Goal: Transaction & Acquisition: Book appointment/travel/reservation

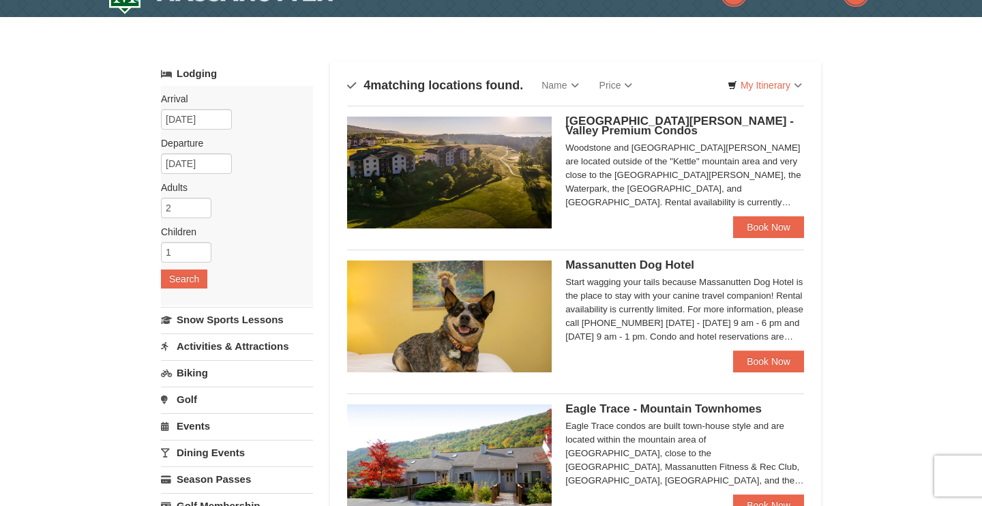
scroll to position [32, 0]
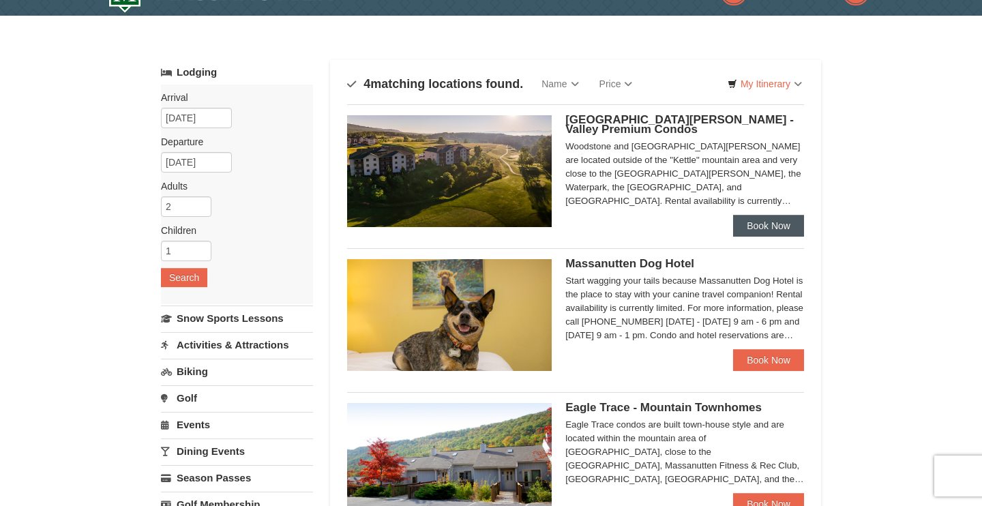
click at [769, 231] on link "Book Now" at bounding box center [768, 226] width 71 height 22
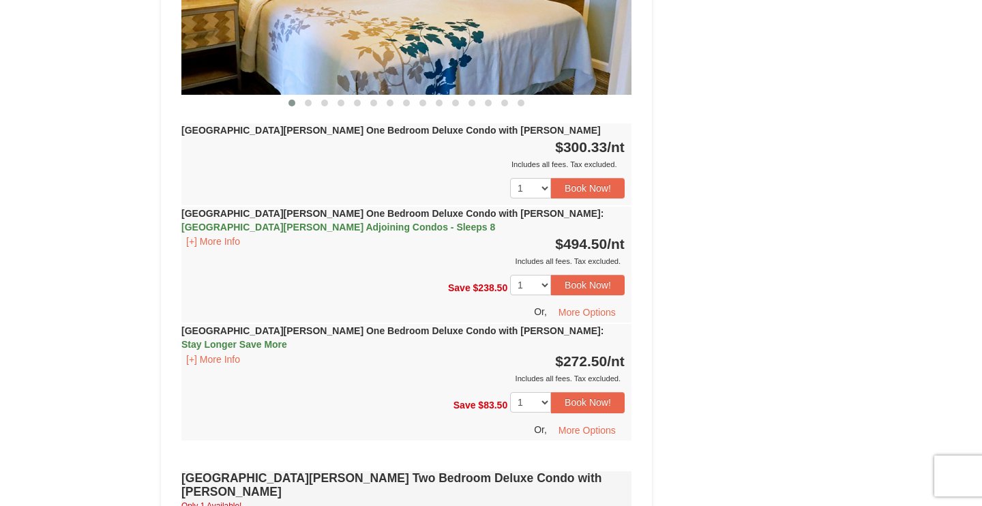
scroll to position [1415, 0]
click at [220, 352] on button "[+] More Info" at bounding box center [212, 359] width 63 height 15
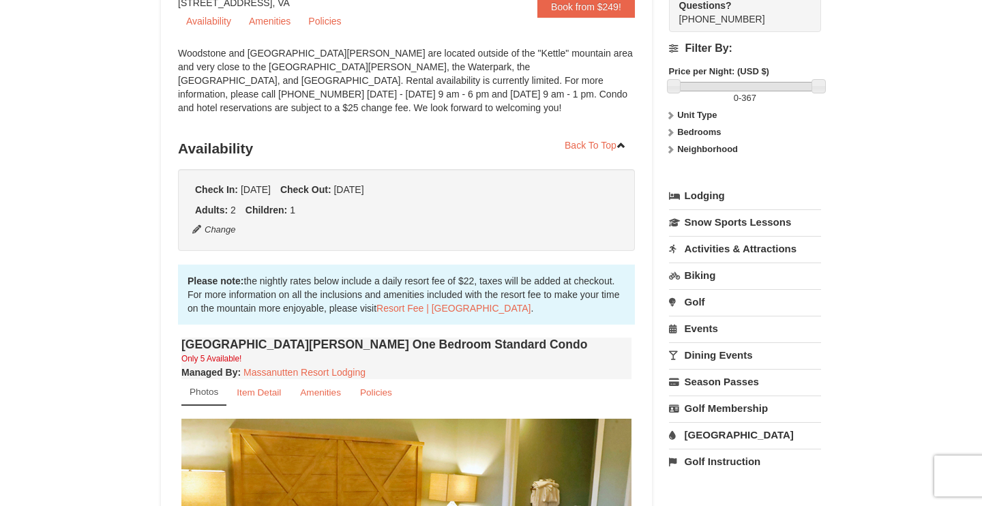
scroll to position [0, 0]
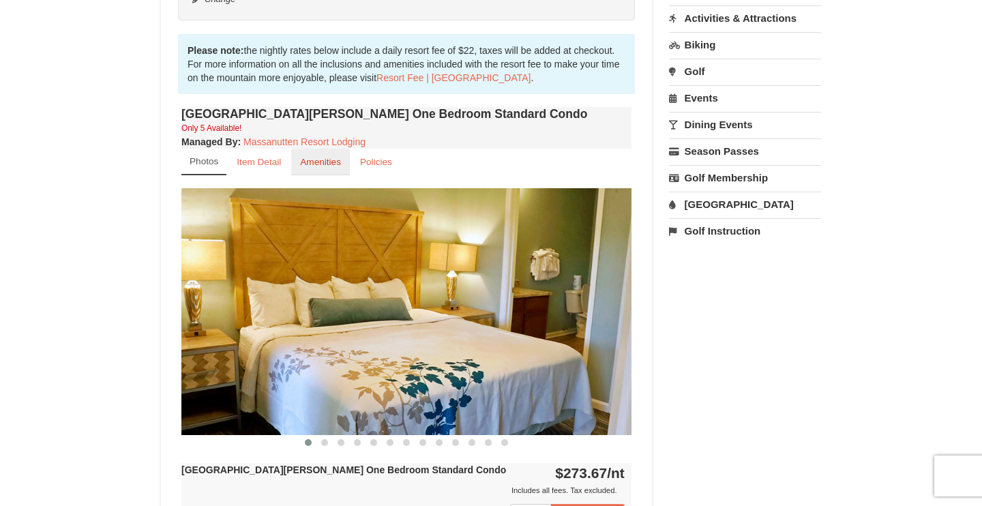
click at [319, 168] on link "Amenities" at bounding box center [320, 162] width 59 height 27
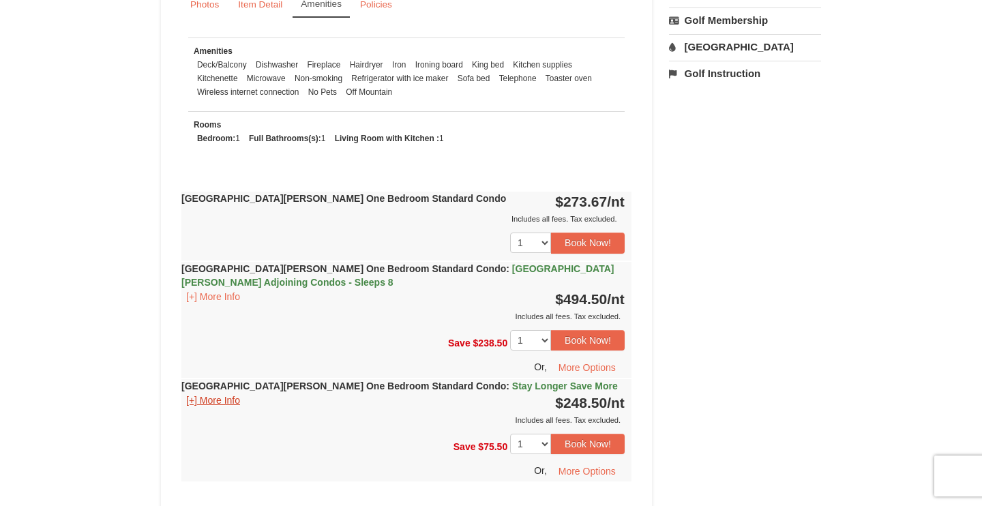
click at [216, 396] on button "[+] More Info" at bounding box center [212, 400] width 63 height 15
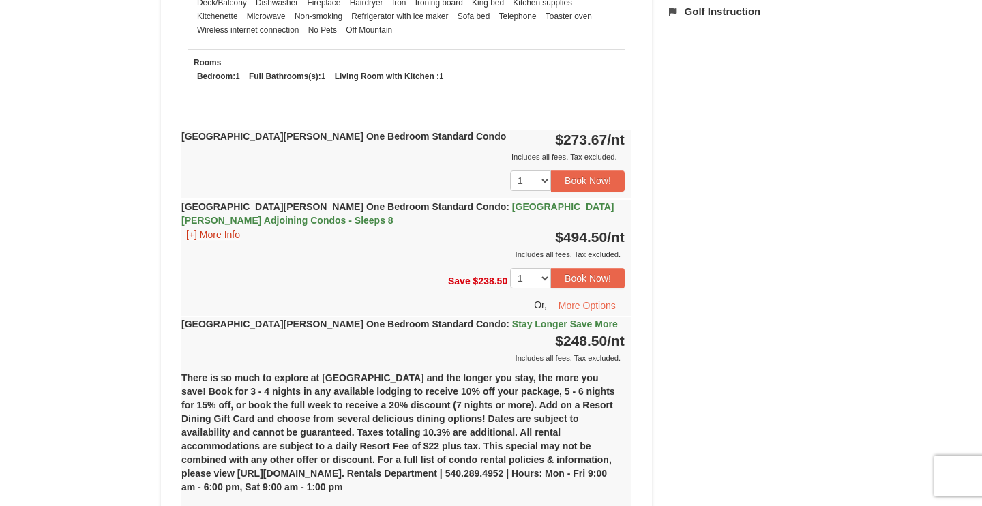
click at [226, 237] on button "[+] More Info" at bounding box center [212, 234] width 63 height 15
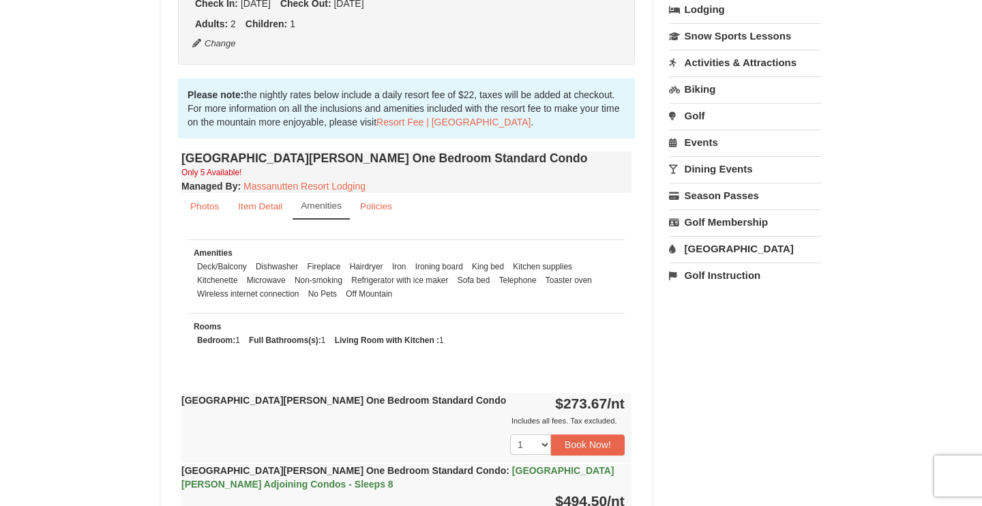
scroll to position [340, 0]
click at [209, 212] on small "Photos" at bounding box center [204, 207] width 29 height 10
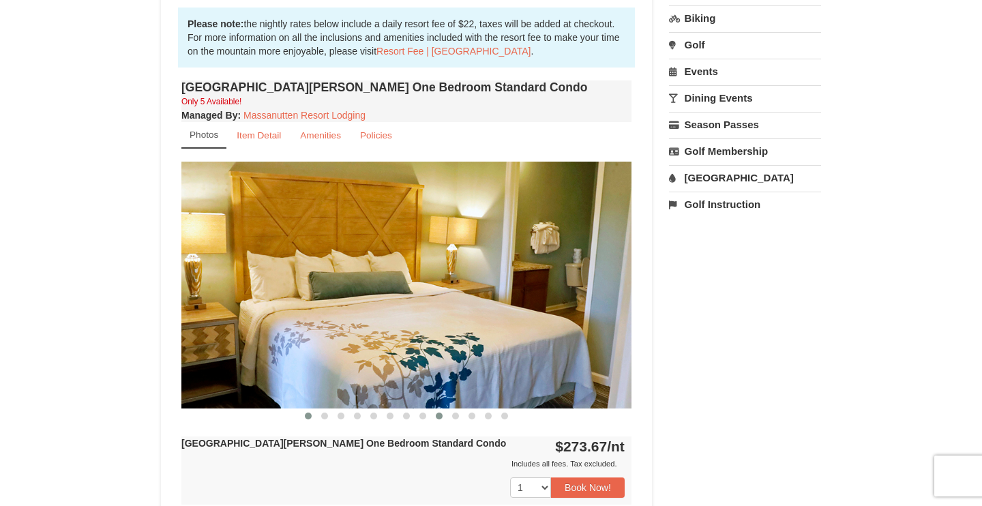
scroll to position [413, 0]
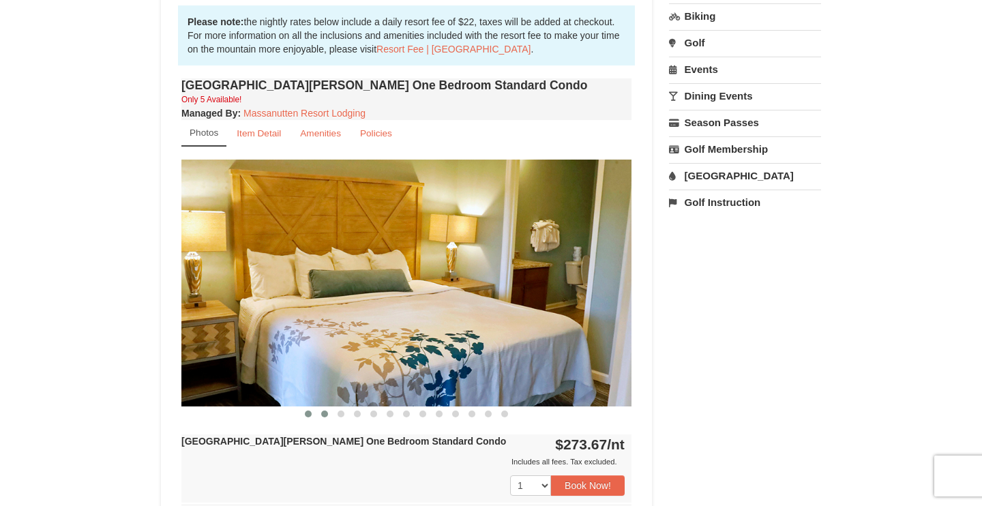
click at [326, 411] on span at bounding box center [324, 414] width 7 height 7
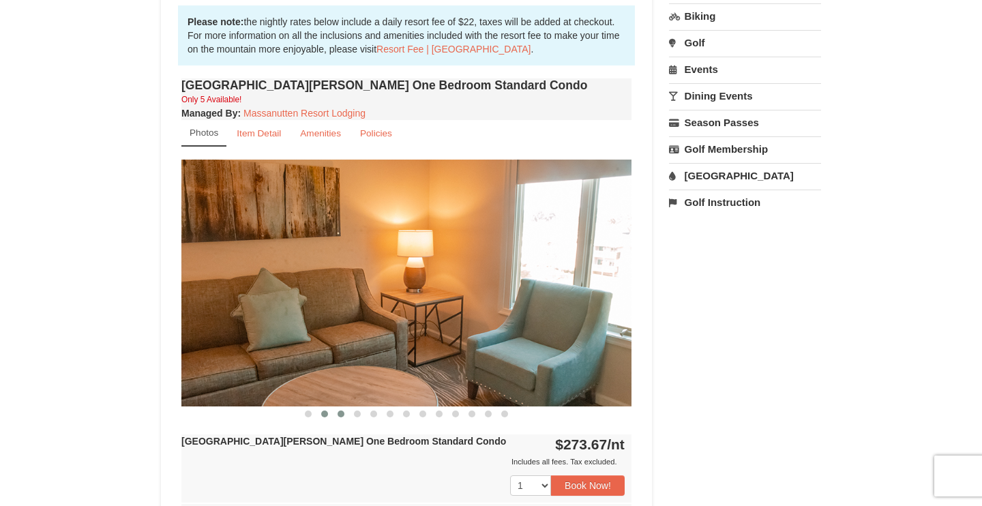
click at [339, 415] on span at bounding box center [341, 414] width 7 height 7
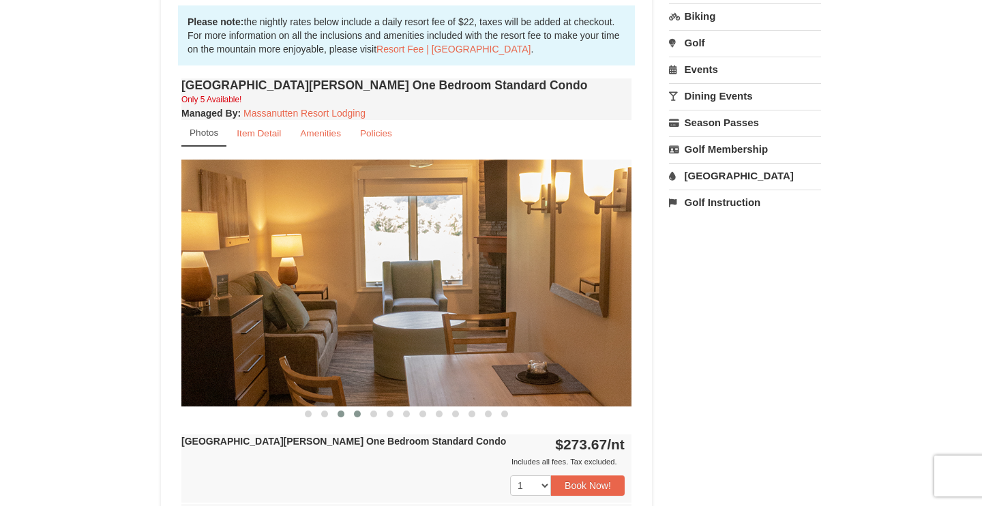
click at [359, 412] on span at bounding box center [357, 414] width 7 height 7
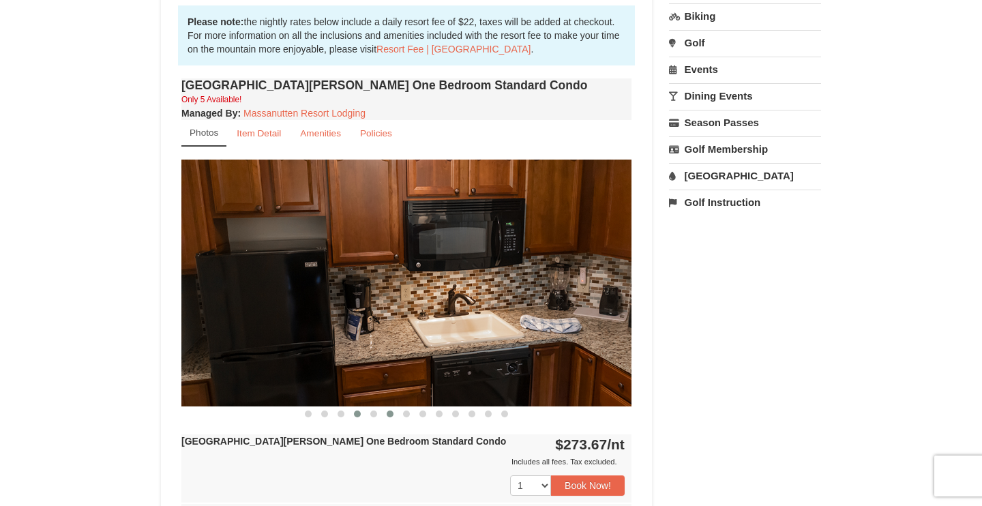
click at [390, 411] on span at bounding box center [390, 414] width 7 height 7
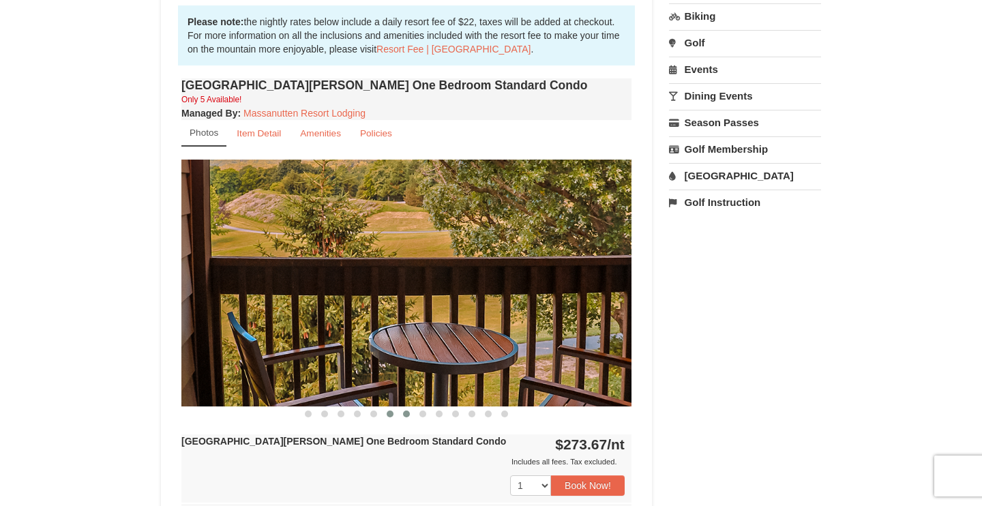
click at [408, 414] on span at bounding box center [406, 414] width 7 height 7
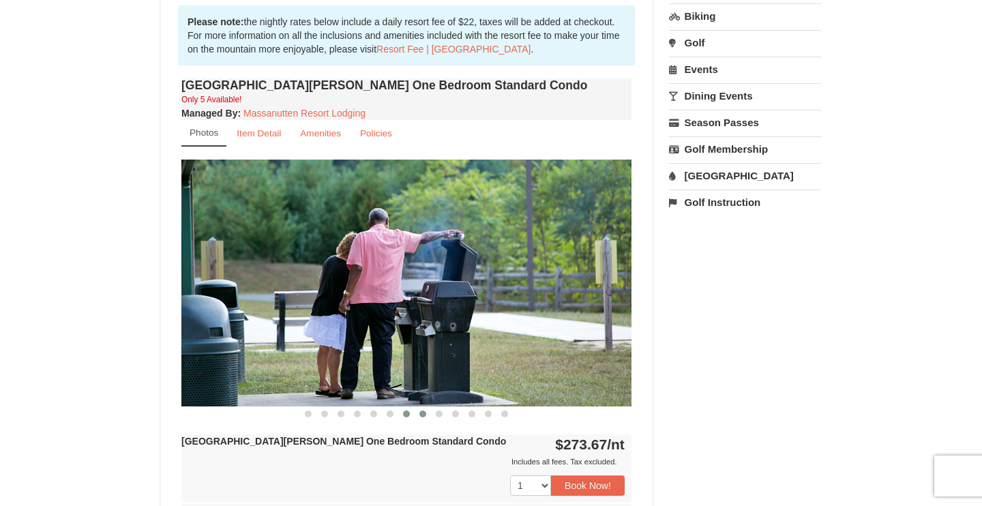
click at [424, 414] on span at bounding box center [422, 414] width 7 height 7
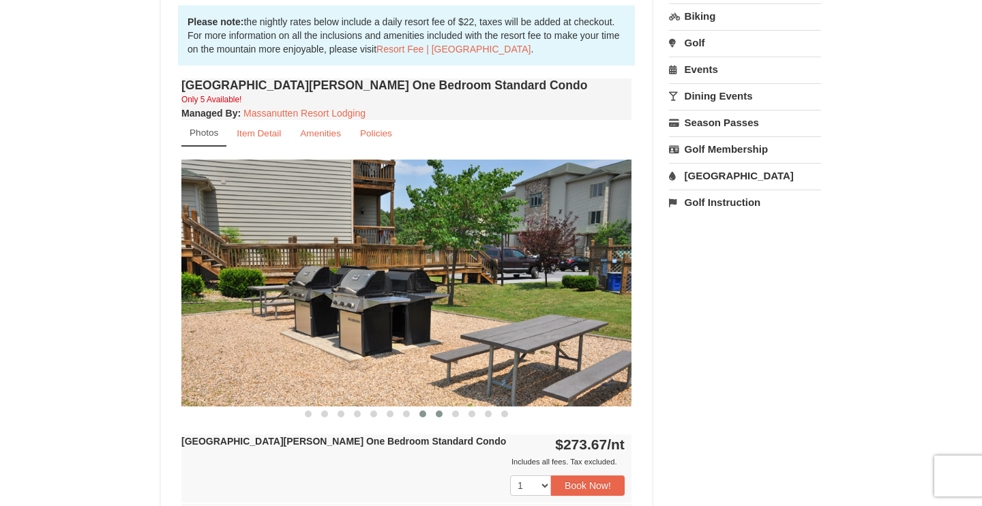
click at [439, 417] on span at bounding box center [439, 414] width 7 height 7
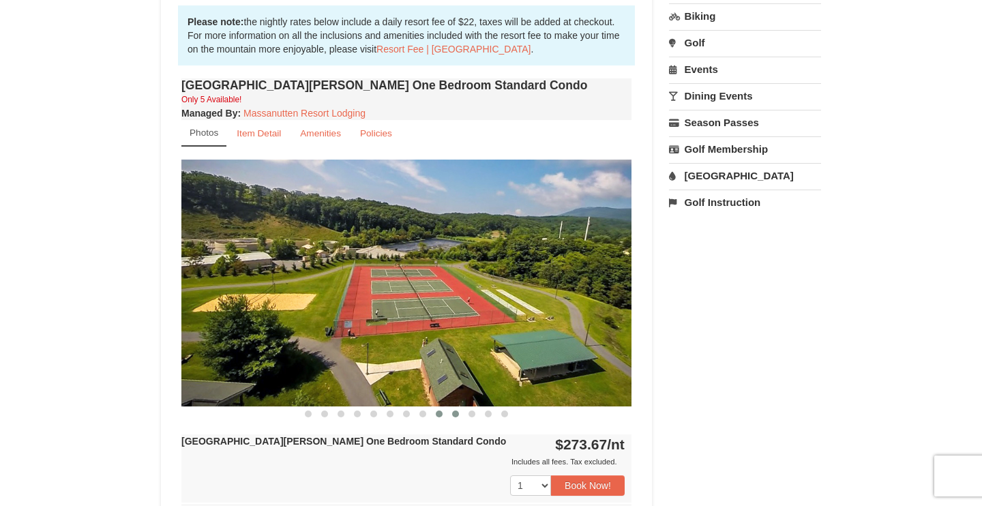
click at [455, 413] on span at bounding box center [455, 414] width 7 height 7
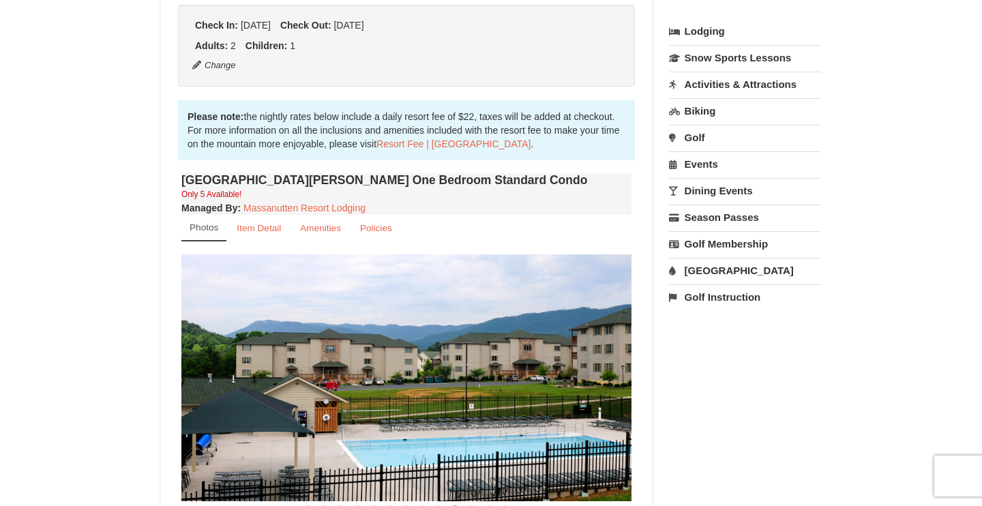
scroll to position [321, 0]
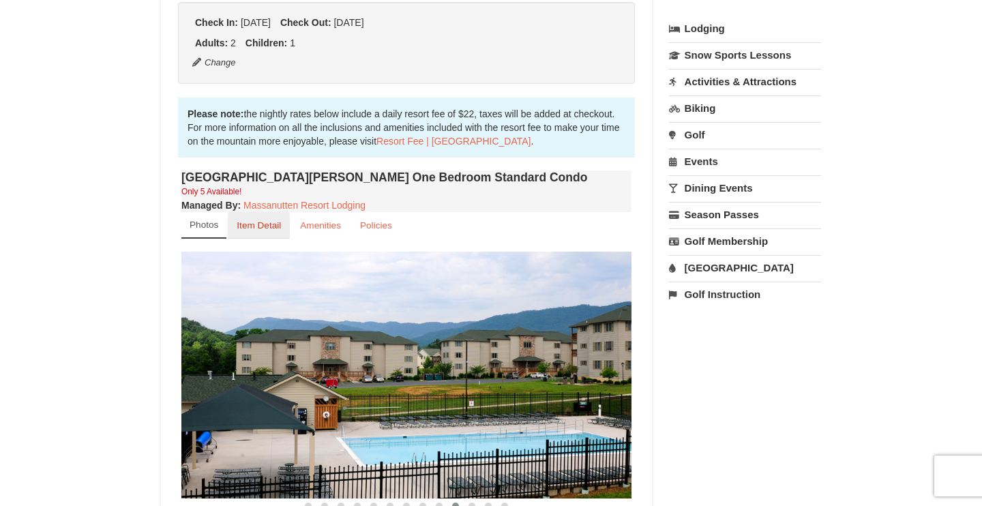
click at [261, 222] on small "Item Detail" at bounding box center [259, 225] width 44 height 10
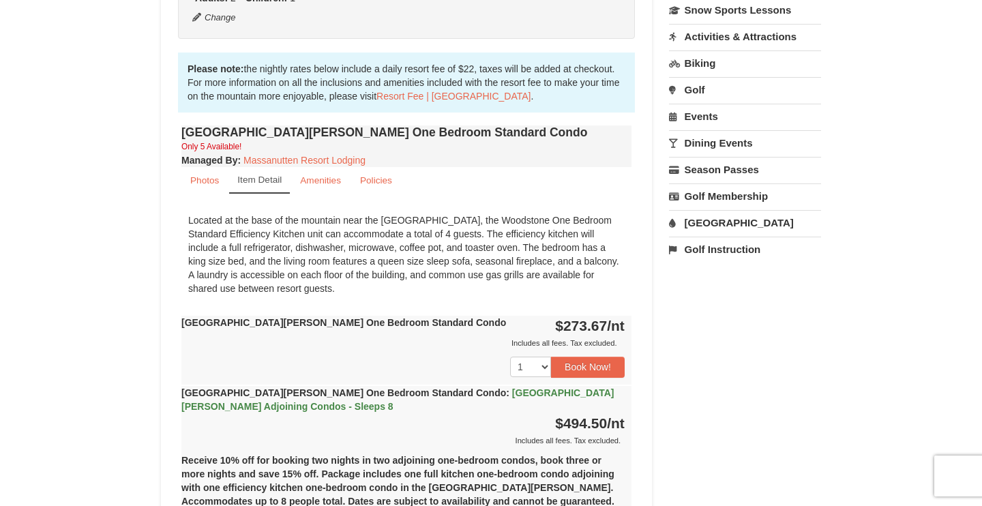
scroll to position [0, 0]
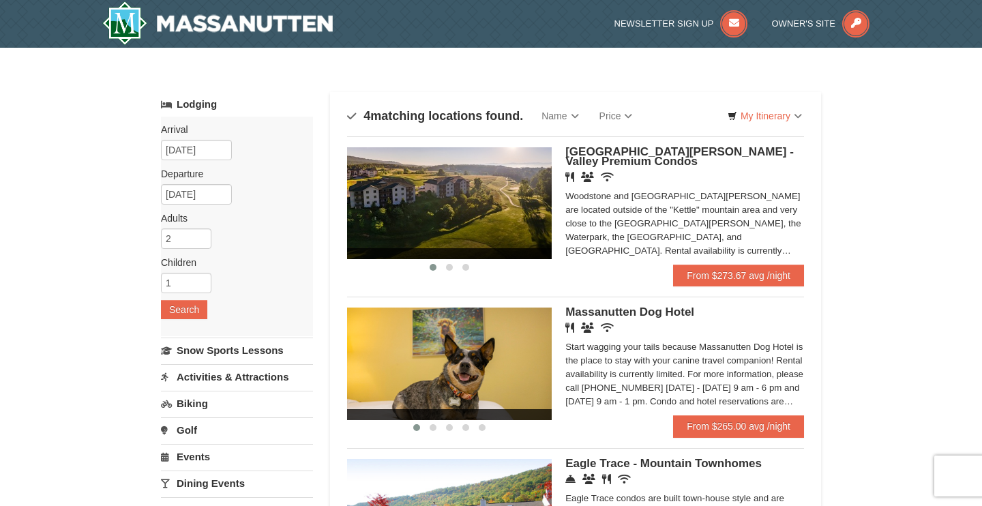
click at [823, 377] on div "× Categories Map List Filter My Itinerary Questions? [PHONE_NUMBER] Lodging Arr…" at bounding box center [491, 422] width 688 height 723
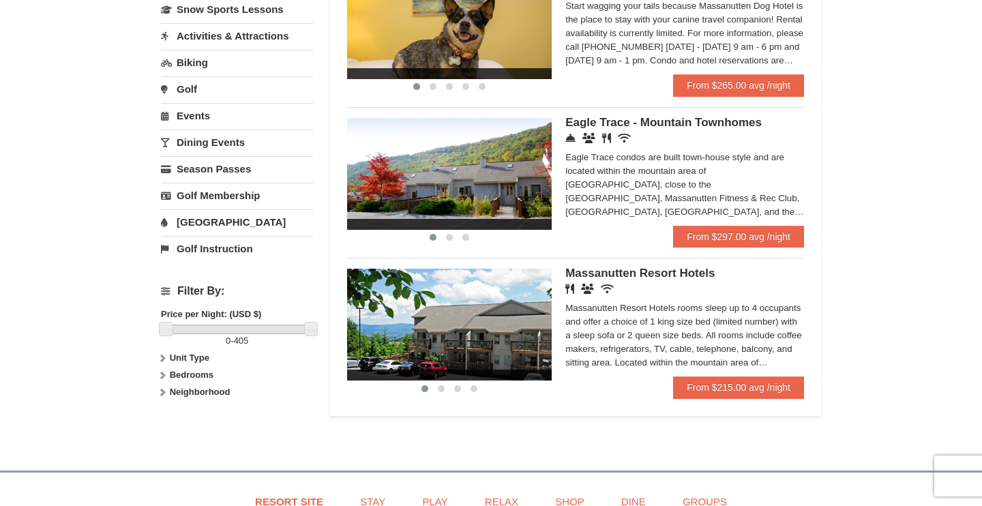
scroll to position [351, 0]
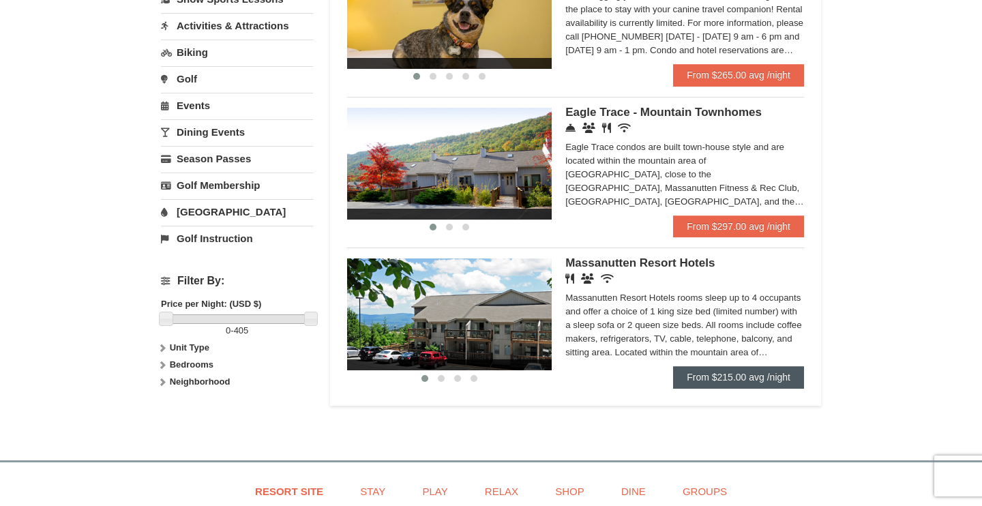
click at [738, 374] on link "From $215.00 avg /night" at bounding box center [738, 377] width 131 height 22
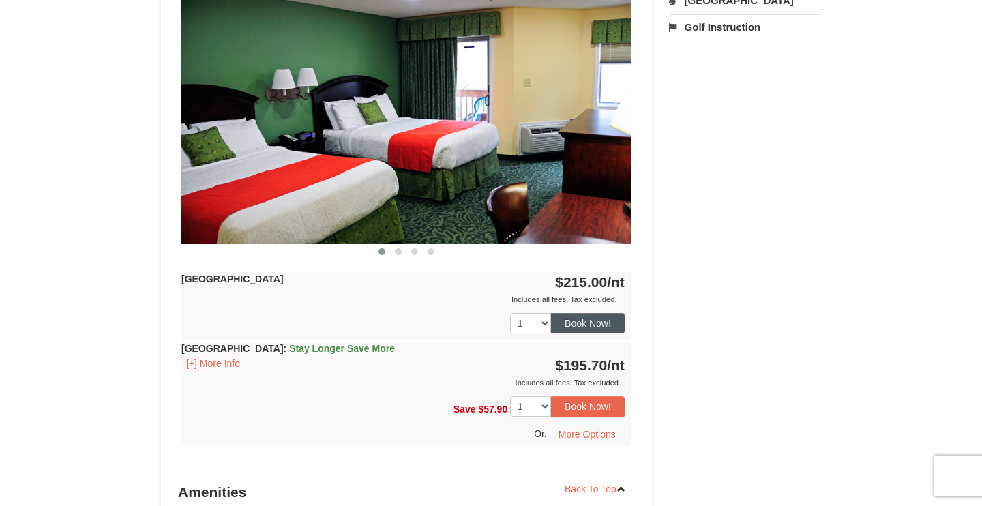
scroll to position [589, 0]
click at [398, 253] on span at bounding box center [398, 251] width 7 height 7
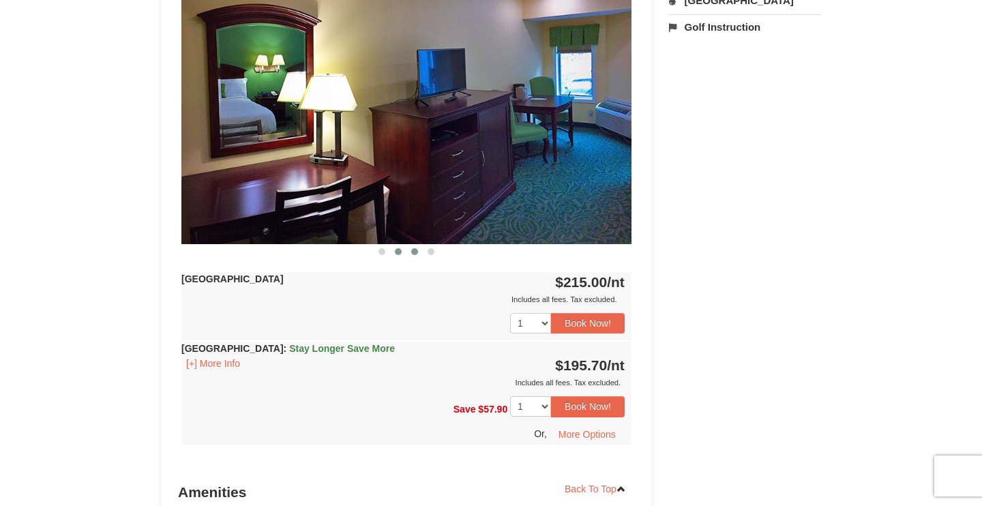
click at [414, 248] on button at bounding box center [415, 252] width 16 height 14
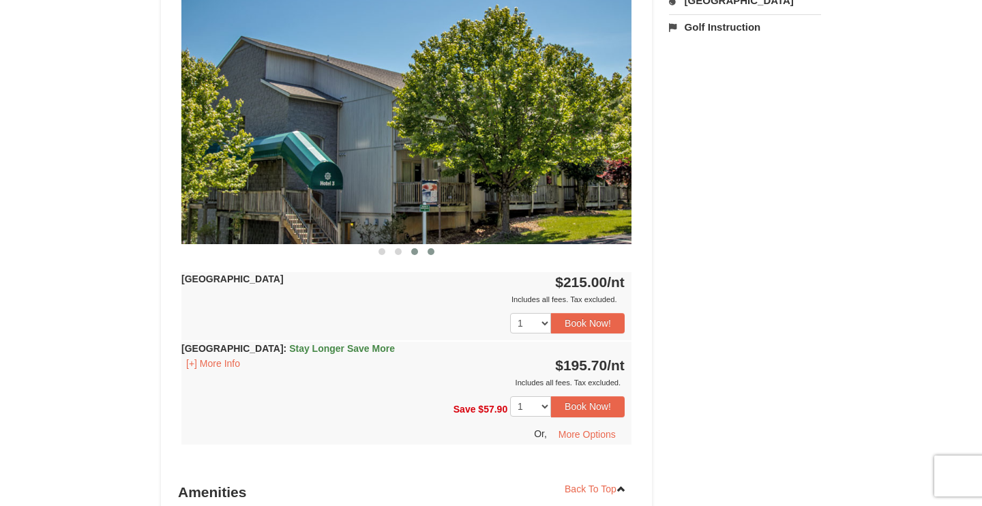
click at [430, 252] on span at bounding box center [431, 251] width 7 height 7
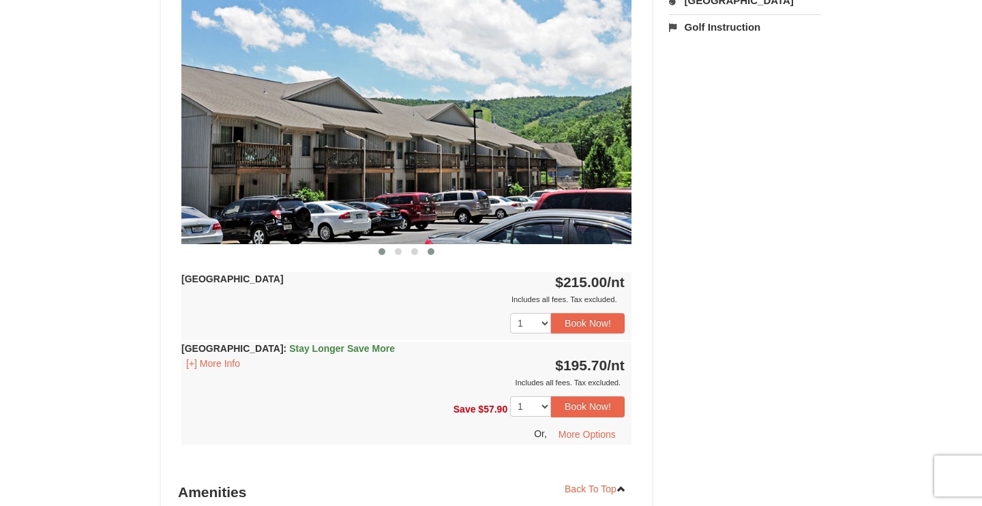
click at [385, 253] on span at bounding box center [382, 251] width 7 height 7
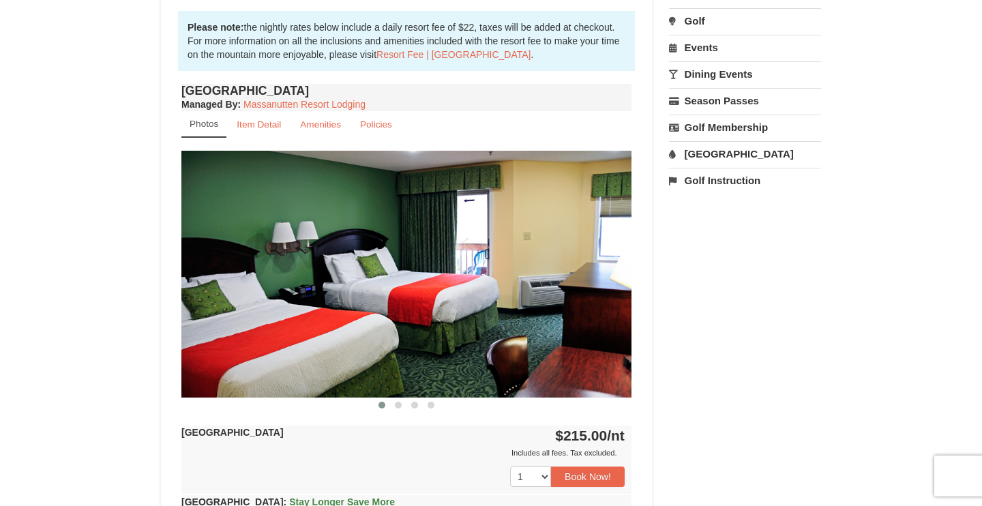
scroll to position [384, 0]
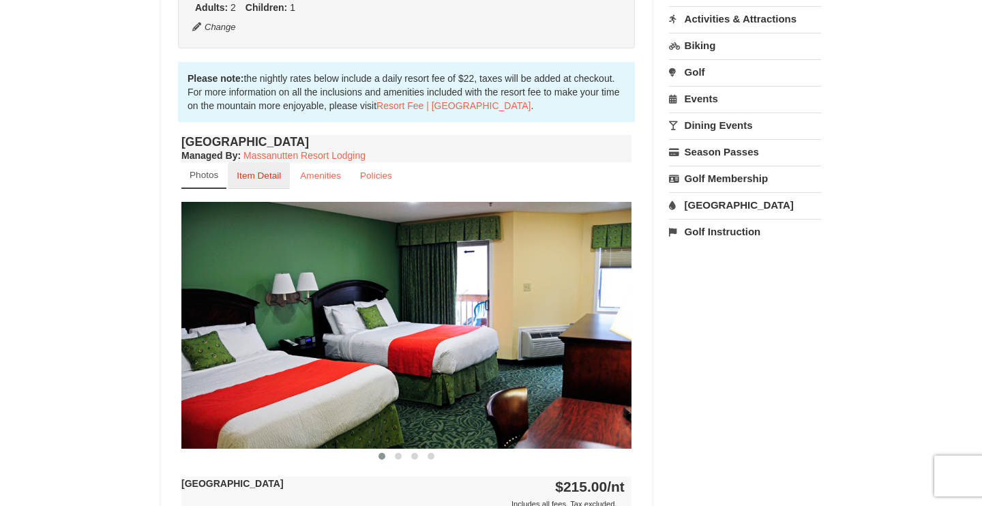
click at [254, 177] on small "Item Detail" at bounding box center [259, 176] width 44 height 10
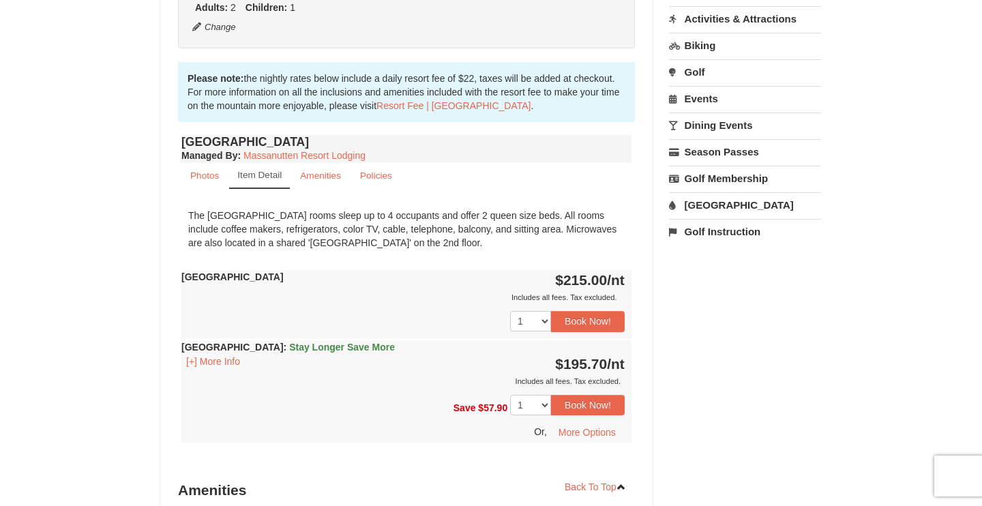
drag, startPoint x: 426, startPoint y: 265, endPoint x: 426, endPoint y: 295, distance: 29.3
click at [426, 295] on div "Hotel Queen Room Managed By : Massanutten Resort Lodging Photos Item Detail Ame…" at bounding box center [406, 301] width 457 height 338
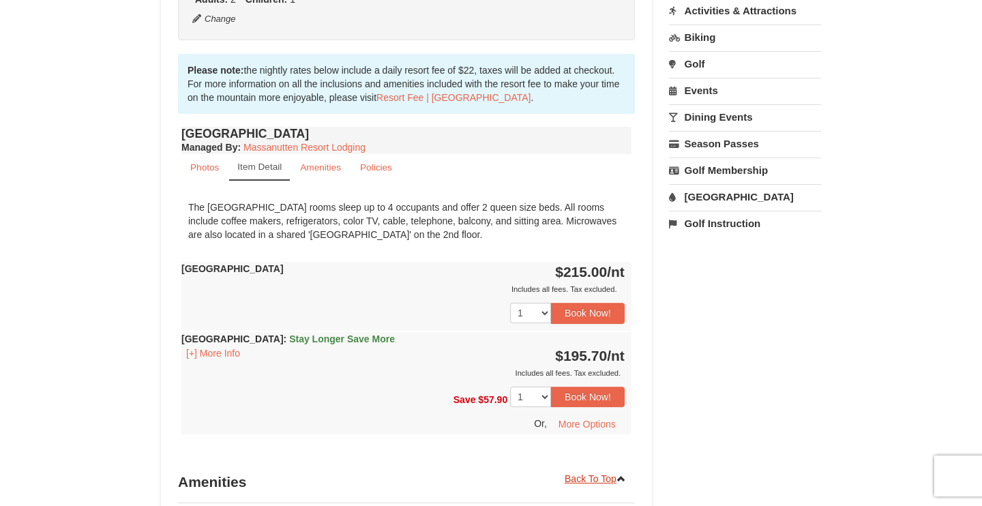
scroll to position [394, 0]
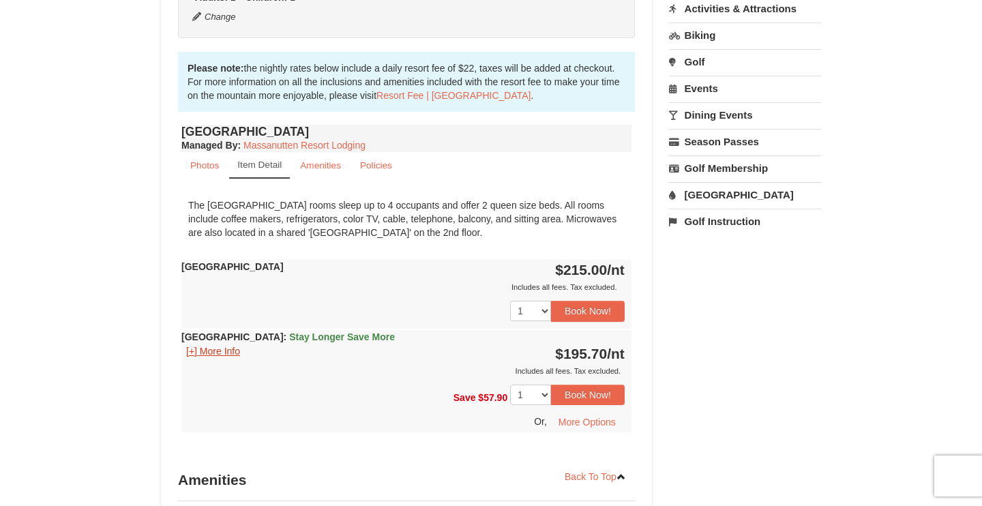
click at [224, 349] on button "[+] More Info" at bounding box center [212, 351] width 63 height 15
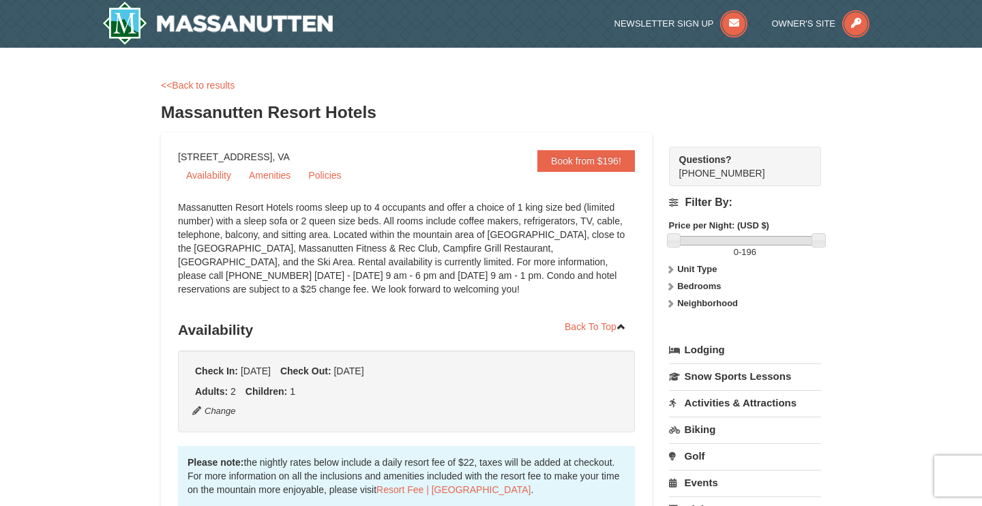
scroll to position [0, 0]
